Goal: Check status

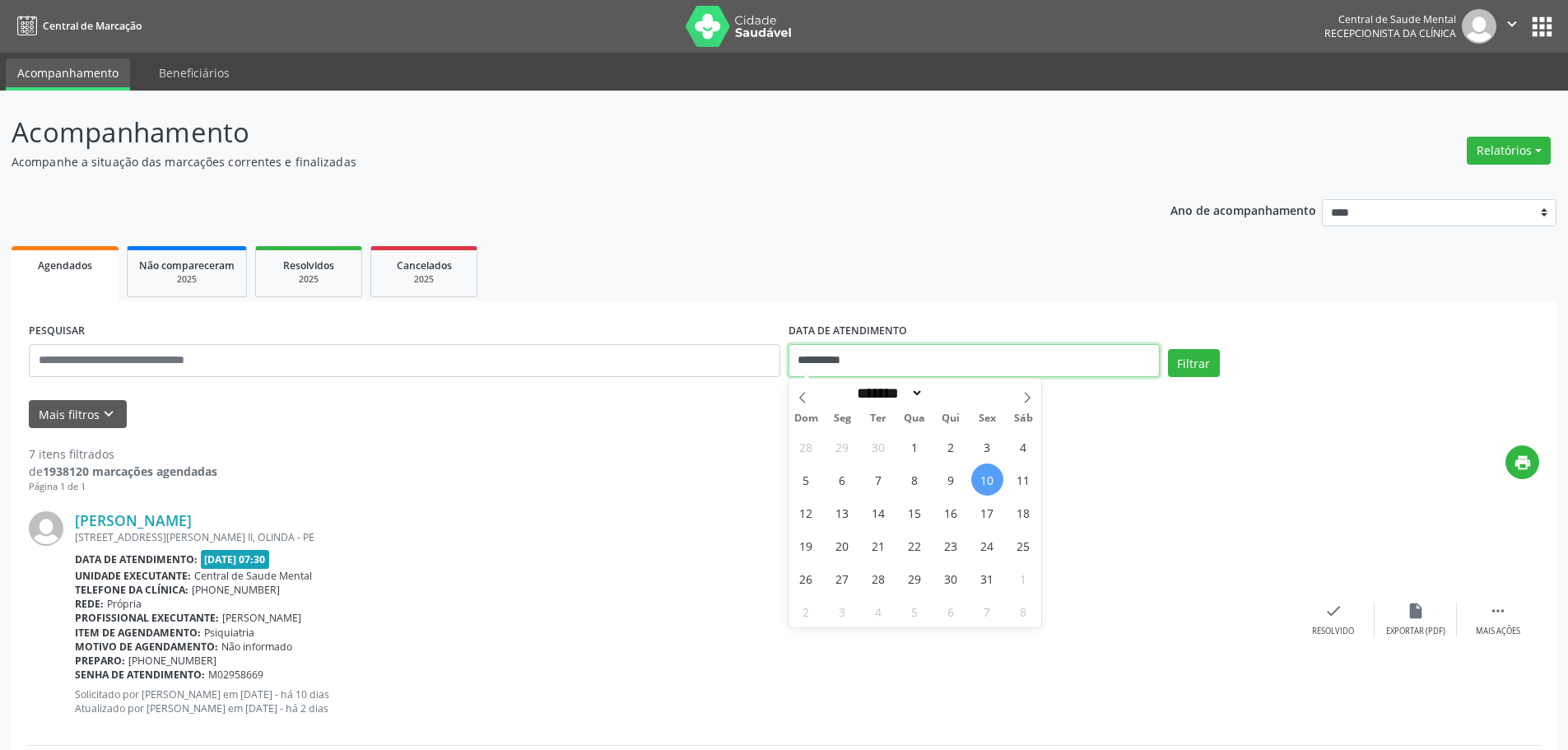
click at [834, 360] on input "**********" at bounding box center [974, 360] width 371 height 33
click at [836, 513] on span "13" at bounding box center [843, 513] width 33 height 33
type input "**********"
click at [836, 513] on span "13" at bounding box center [843, 513] width 33 height 33
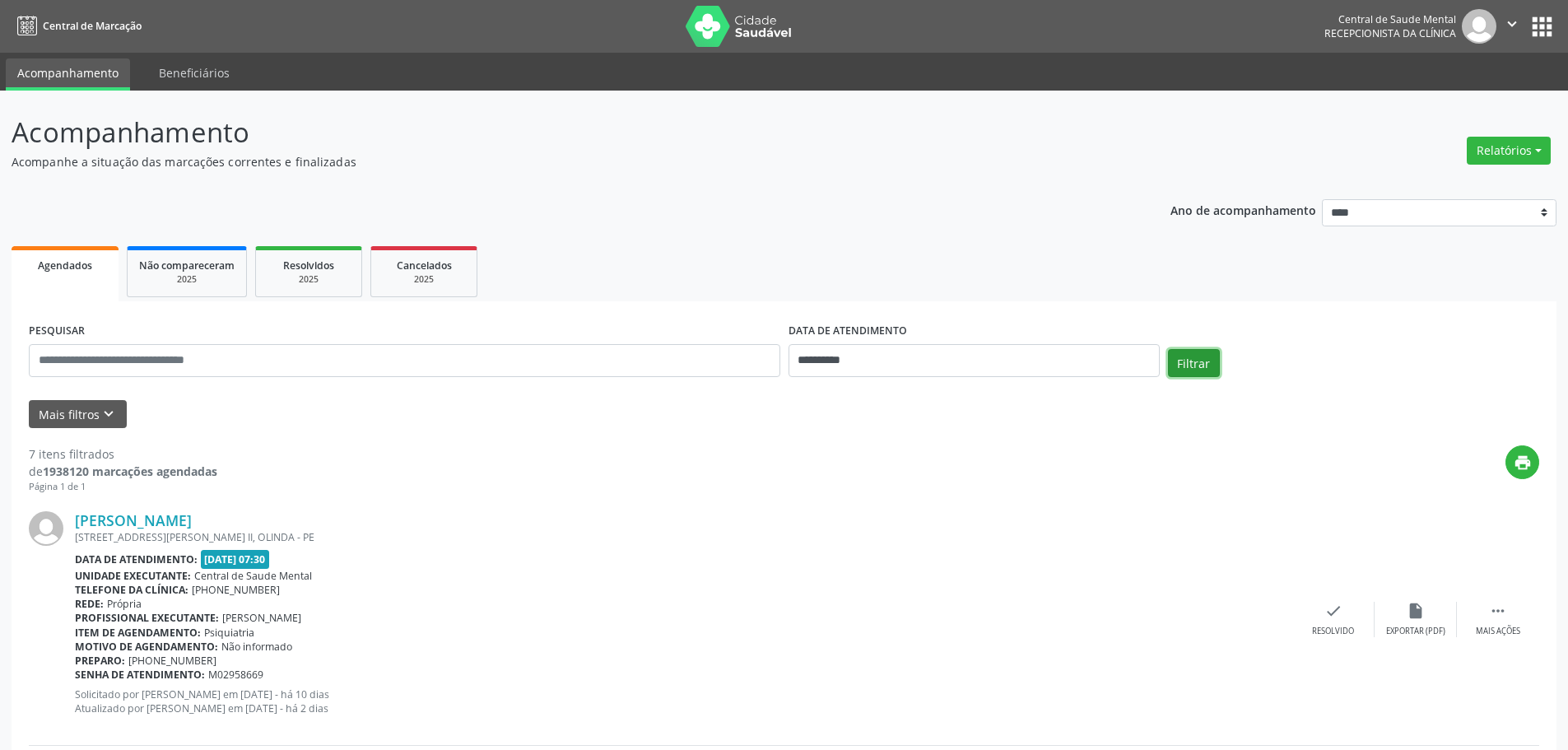
click at [1186, 357] on button "Filtrar" at bounding box center [1194, 363] width 52 height 28
click at [823, 351] on input "**********" at bounding box center [974, 360] width 371 height 33
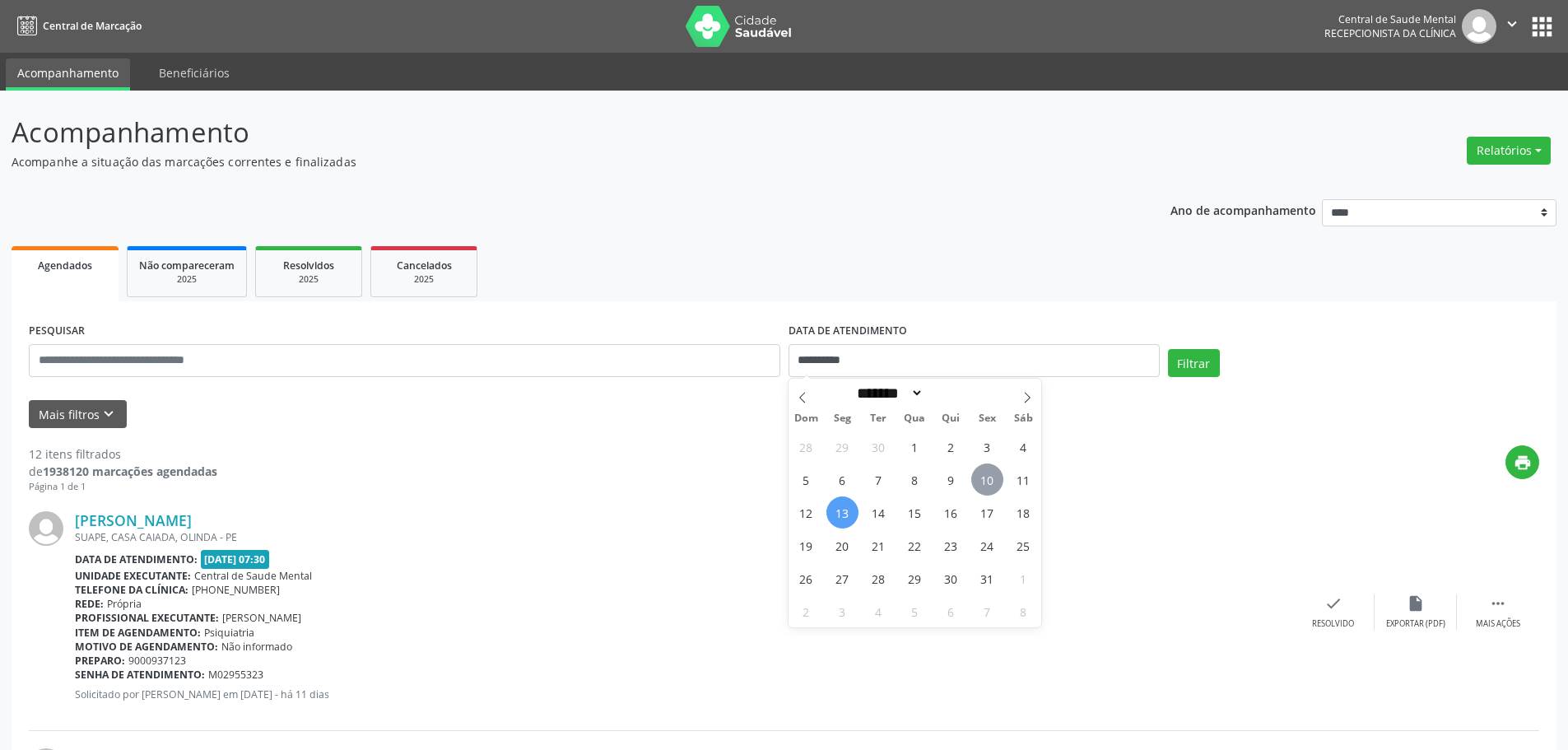
click at [984, 480] on span "10" at bounding box center [987, 479] width 33 height 33
type input "**********"
click at [985, 480] on span "10" at bounding box center [987, 479] width 33 height 33
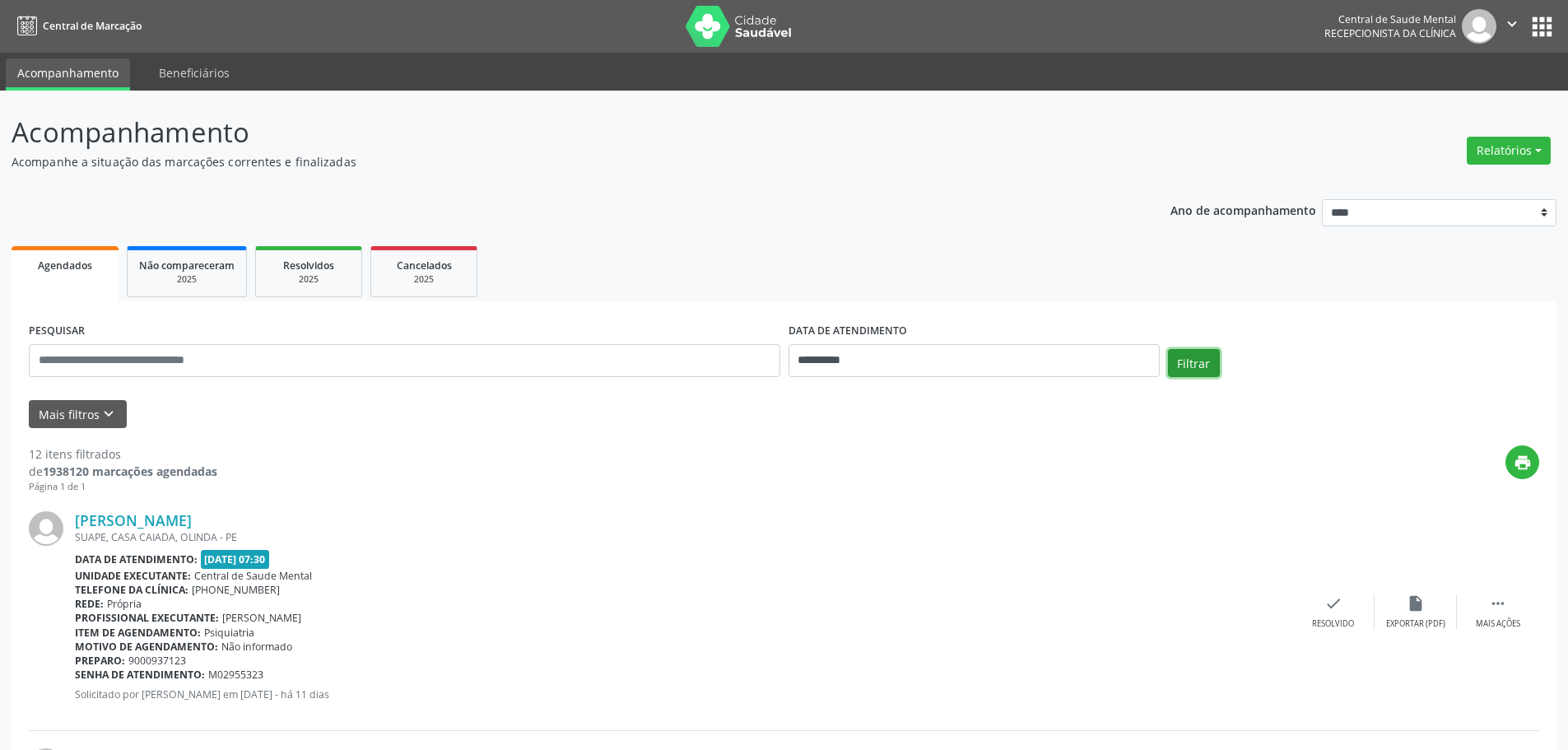
click at [1188, 355] on button "Filtrar" at bounding box center [1194, 363] width 52 height 28
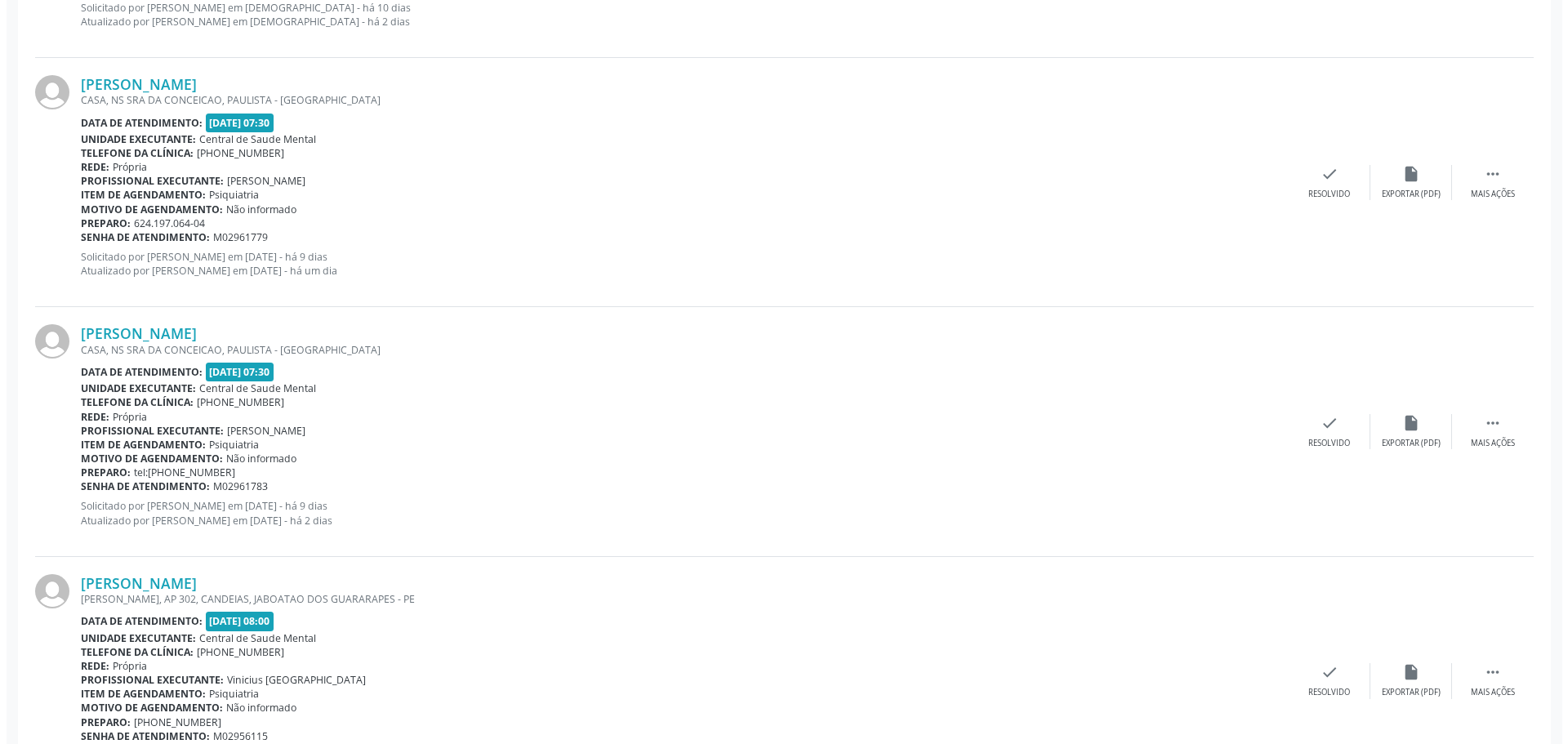
scroll to position [980, 0]
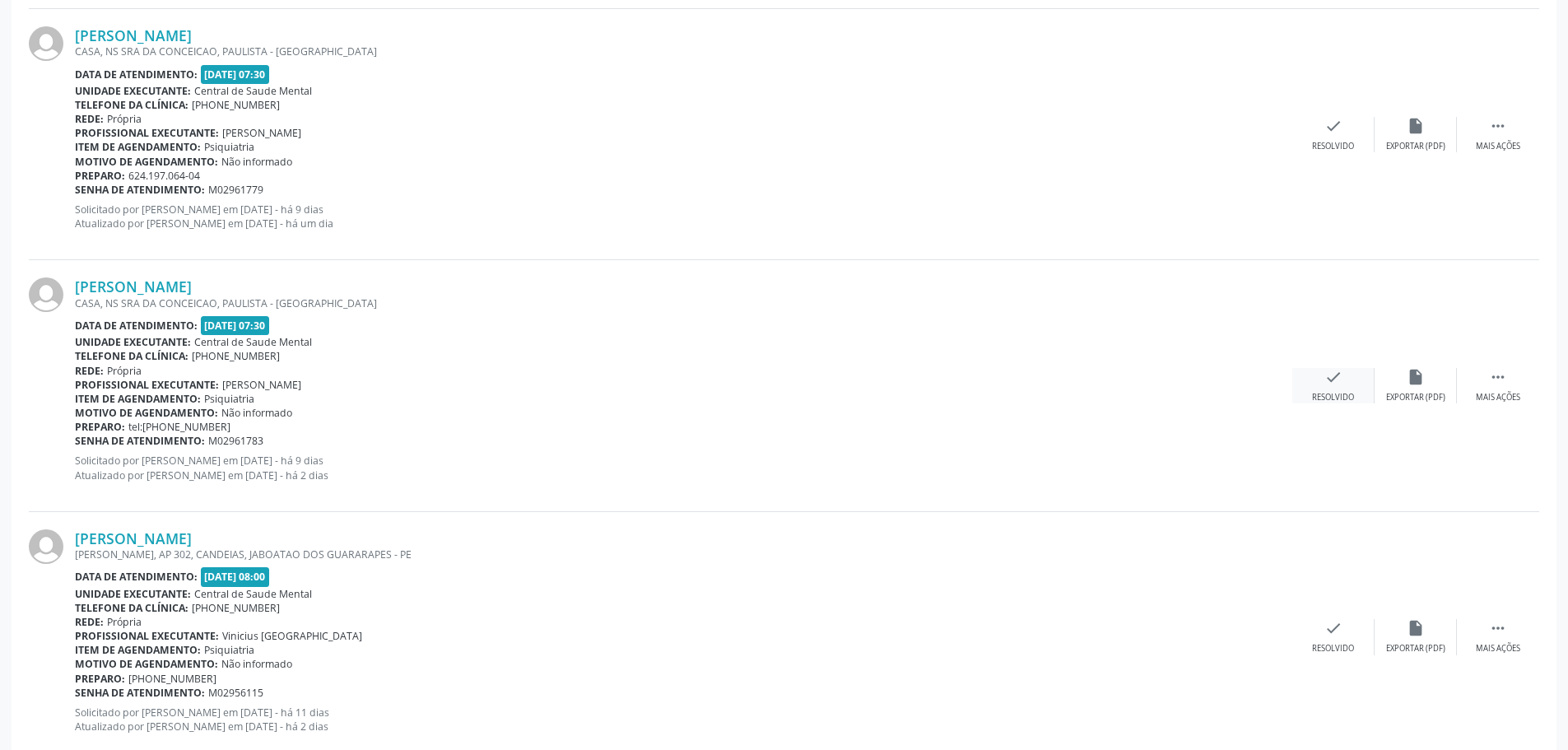
click at [1334, 390] on div "check Resolvido" at bounding box center [1333, 386] width 83 height 35
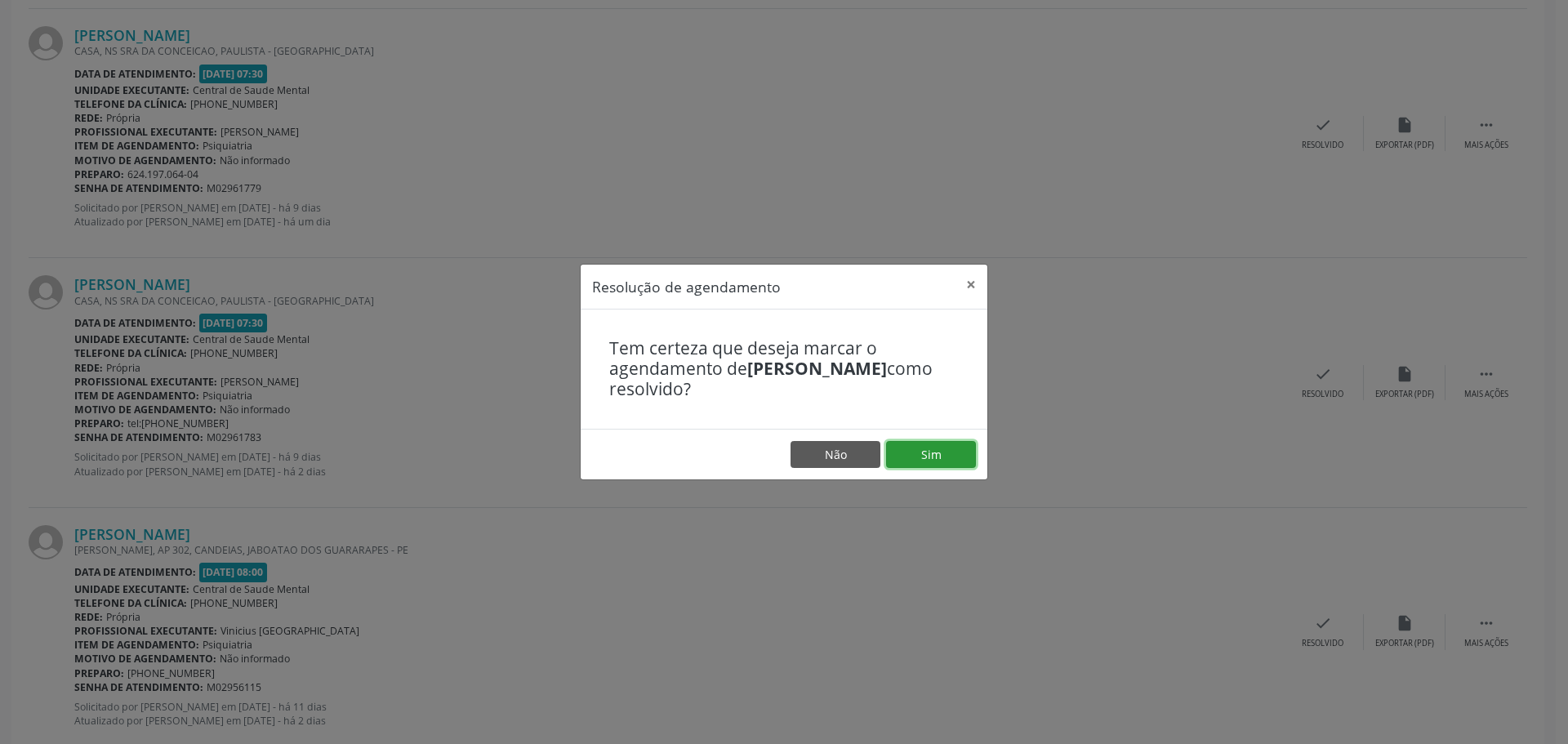
click at [965, 455] on button "Sim" at bounding box center [930, 455] width 90 height 28
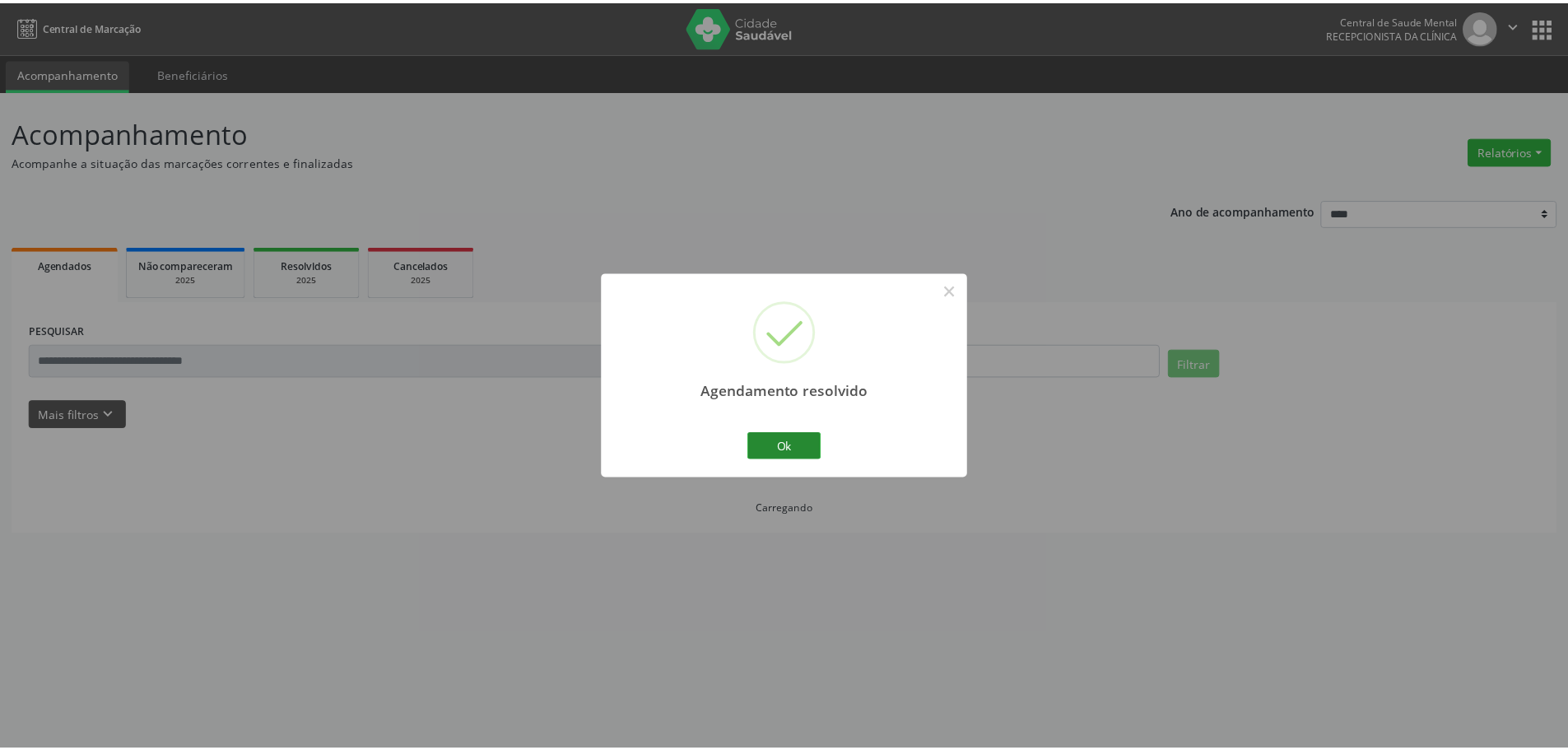
scroll to position [0, 0]
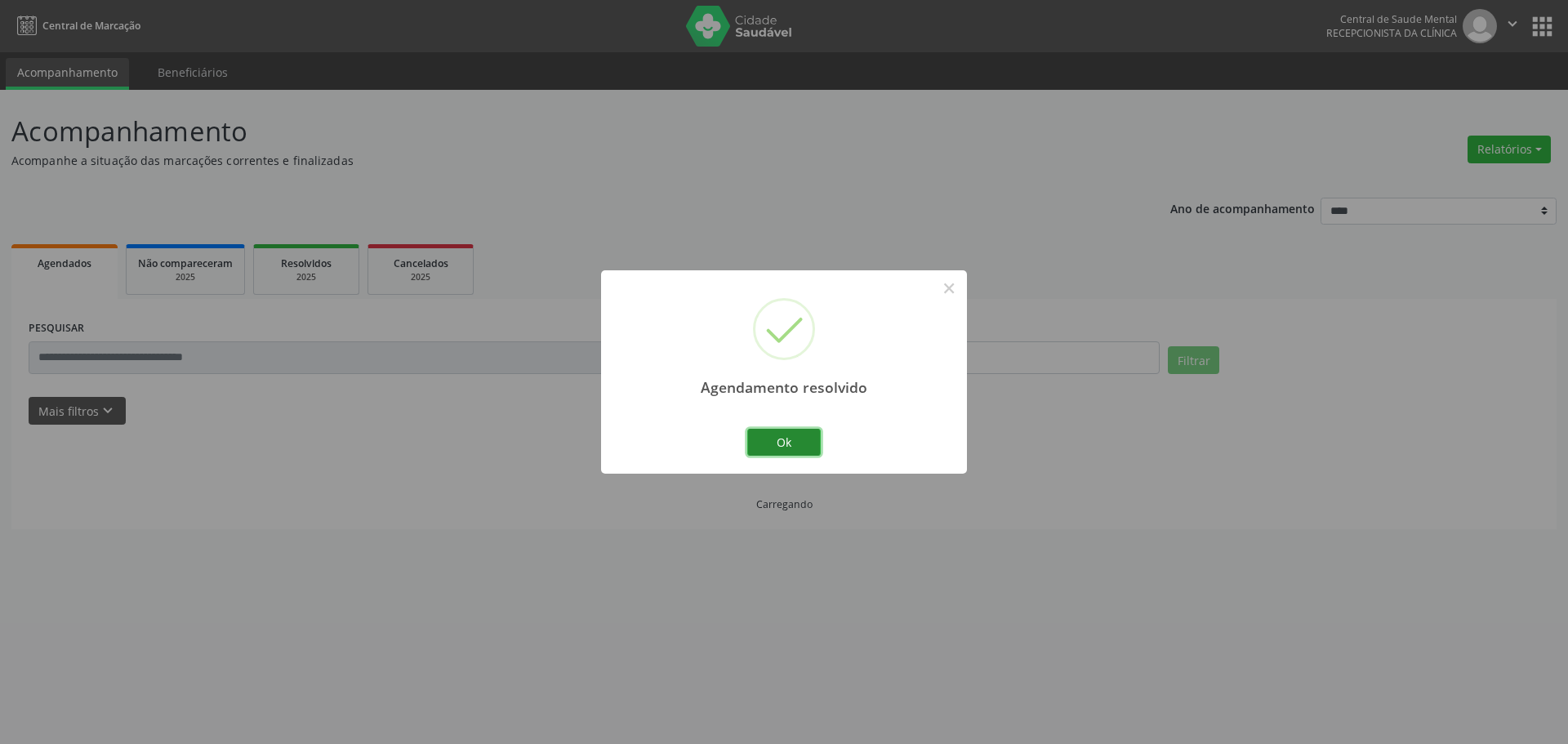
click at [801, 440] on button "Ok" at bounding box center [784, 443] width 74 height 28
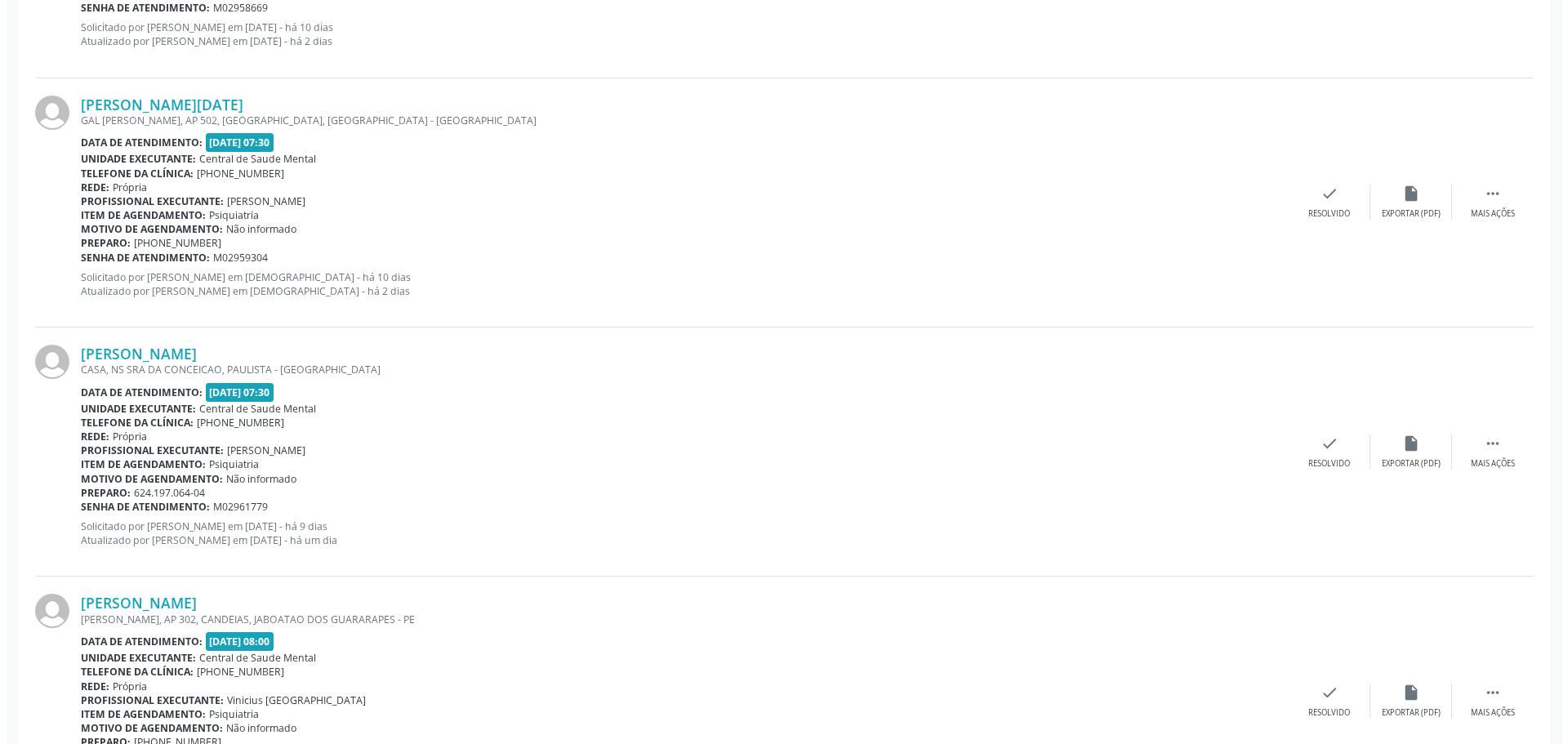
scroll to position [736, 0]
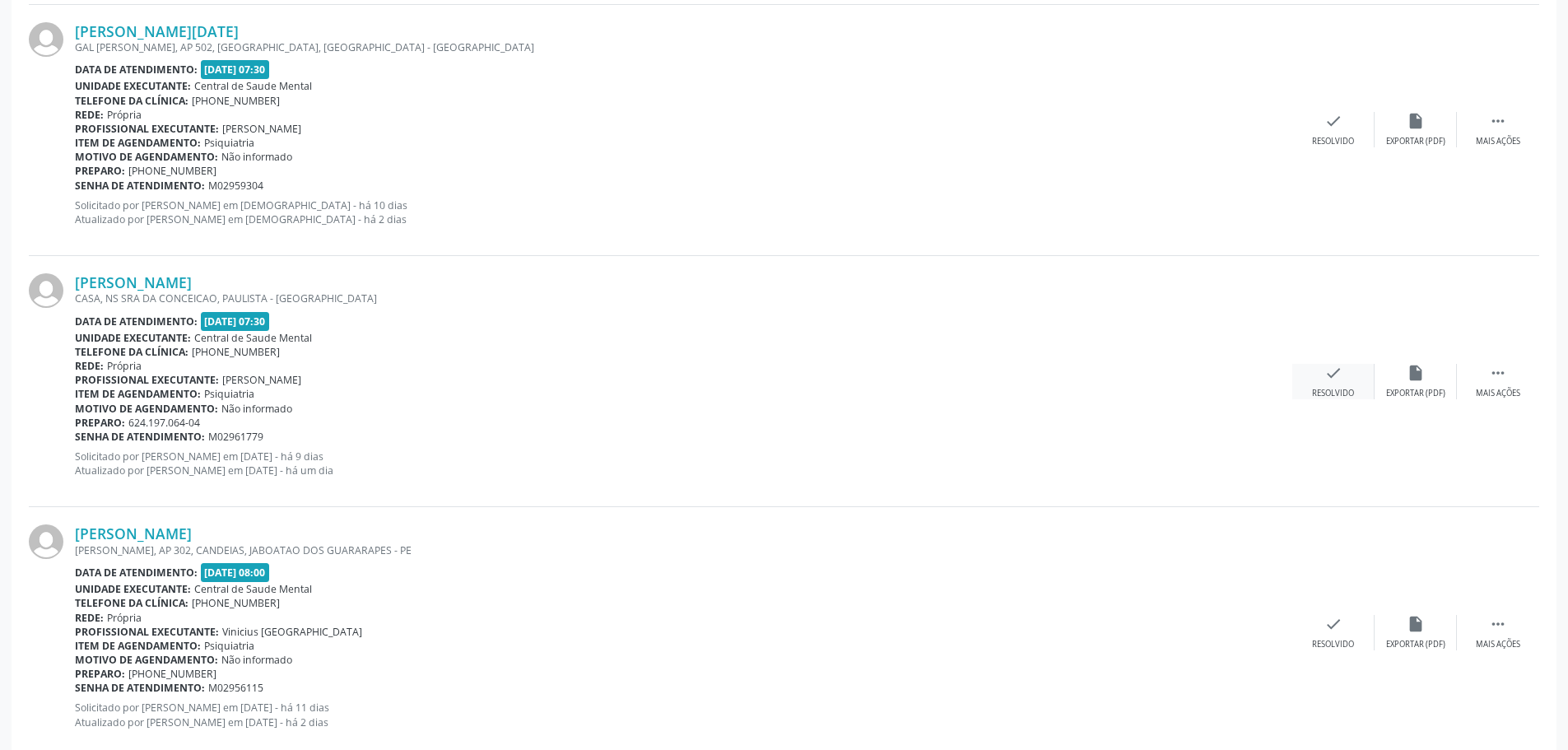
click at [1337, 374] on icon "check" at bounding box center [1333, 372] width 18 height 18
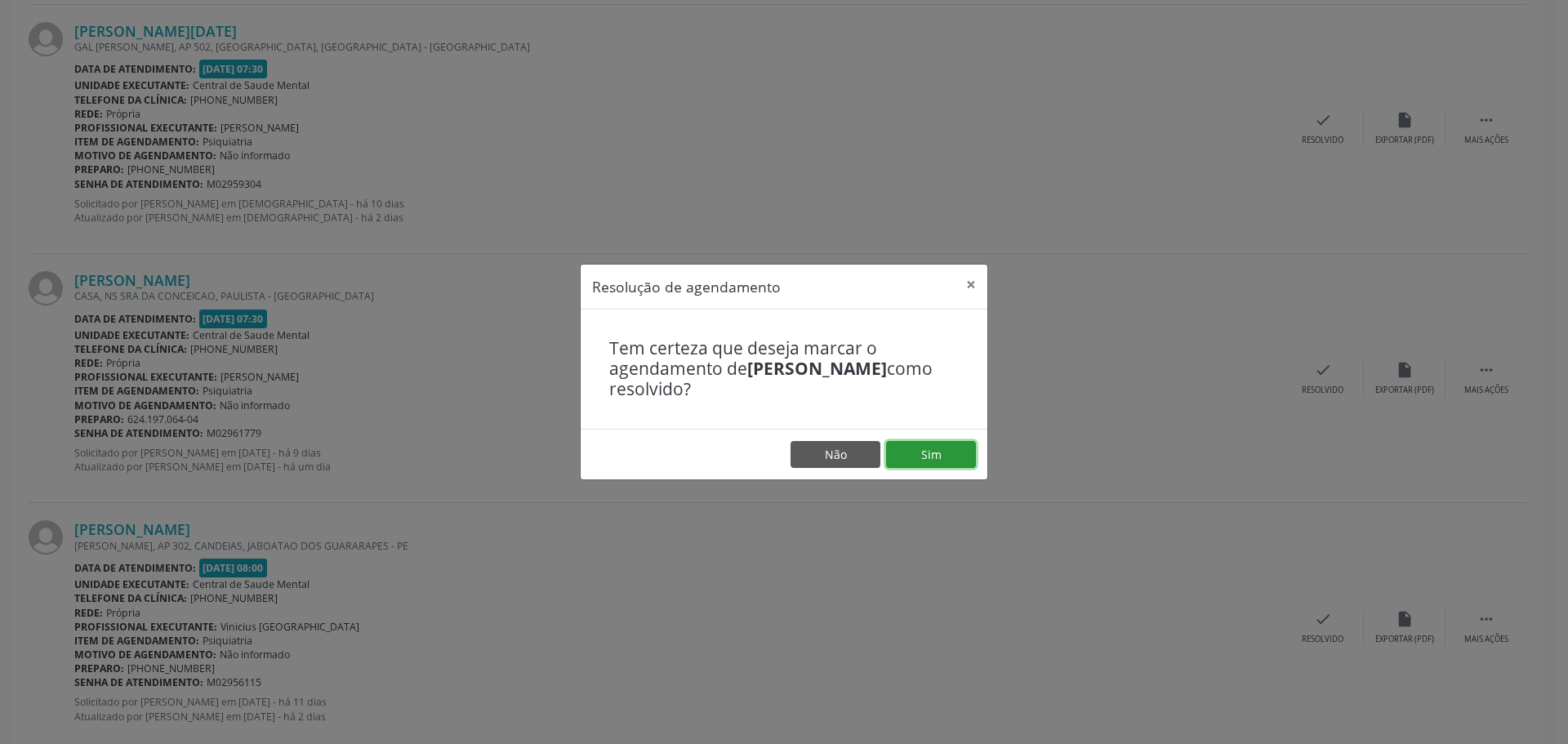
click at [948, 451] on button "Sim" at bounding box center [930, 455] width 90 height 28
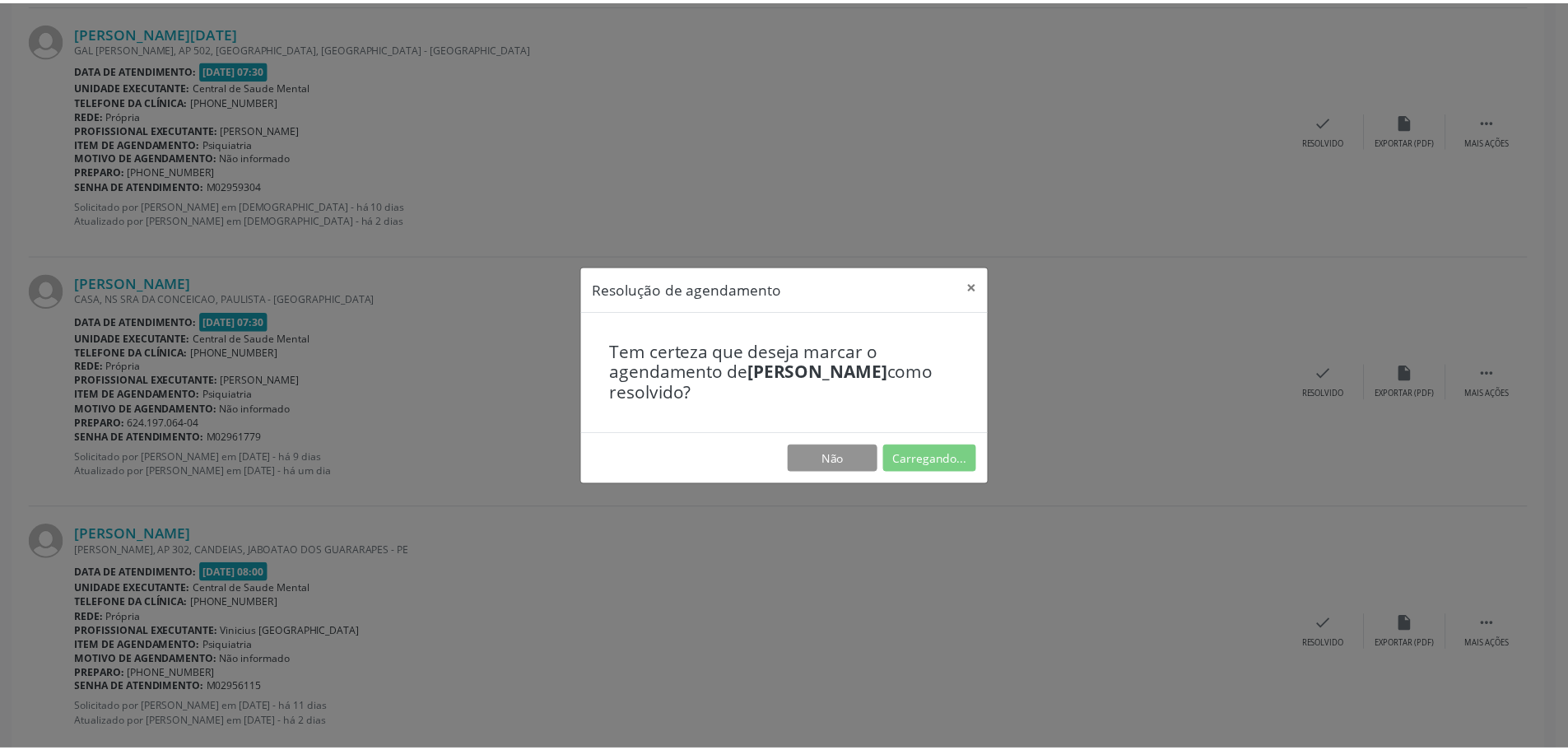
scroll to position [0, 0]
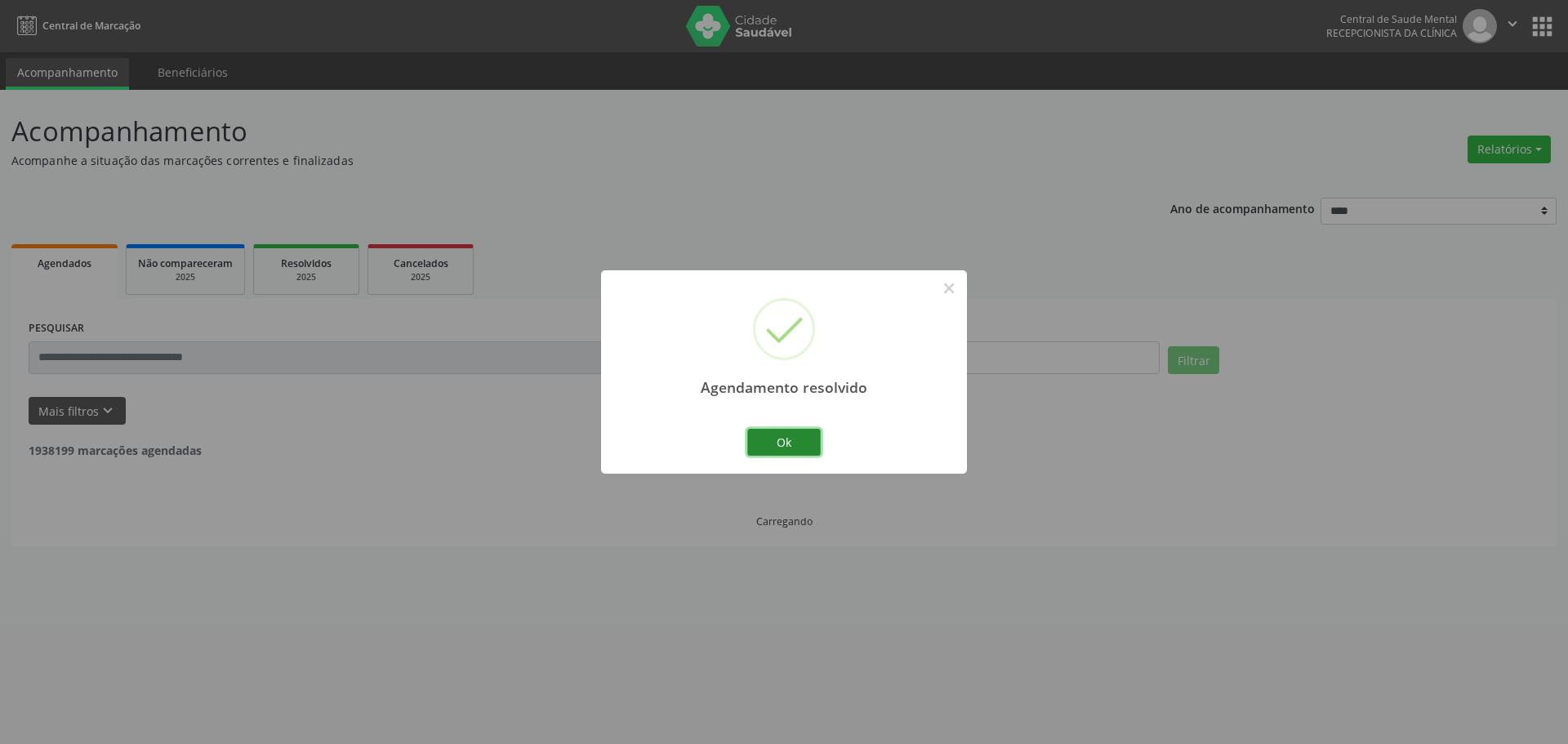
click at [755, 444] on button "Ok" at bounding box center [784, 443] width 74 height 28
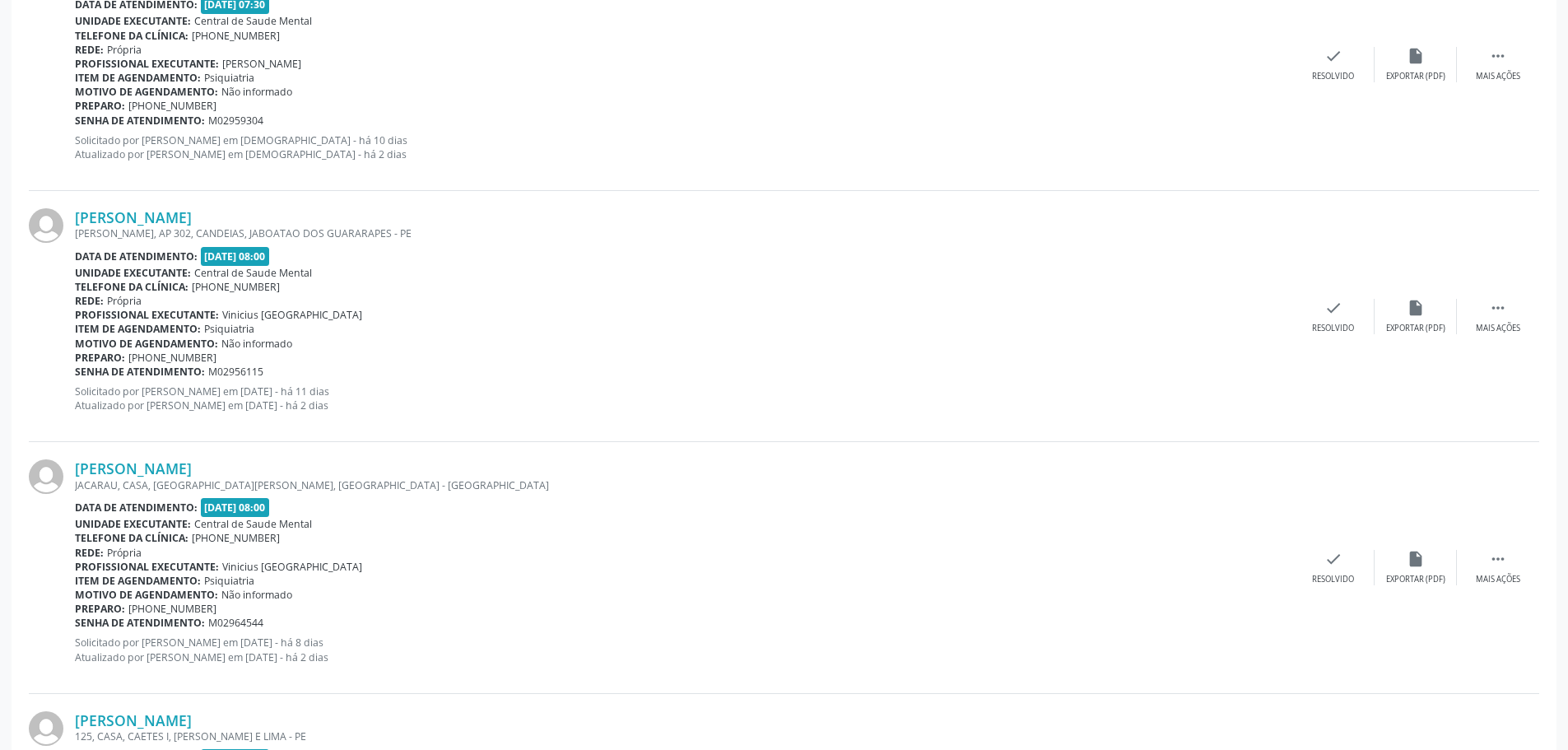
scroll to position [906, 0]
